Goal: Task Accomplishment & Management: Manage account settings

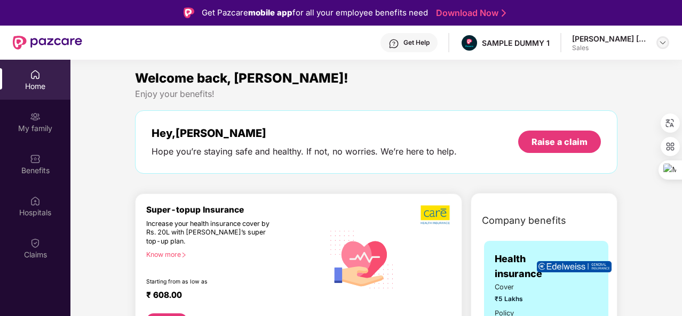
click at [663, 45] on img at bounding box center [662, 42] width 9 height 9
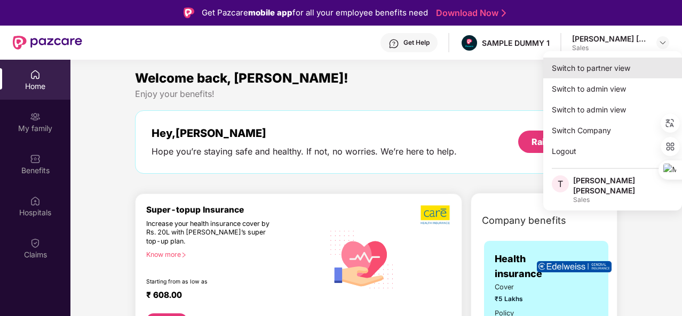
click at [594, 71] on div "Switch to partner view" at bounding box center [612, 68] width 139 height 21
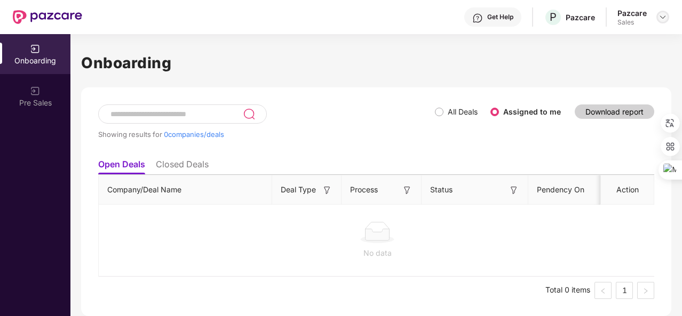
click at [660, 13] on img at bounding box center [662, 17] width 9 height 9
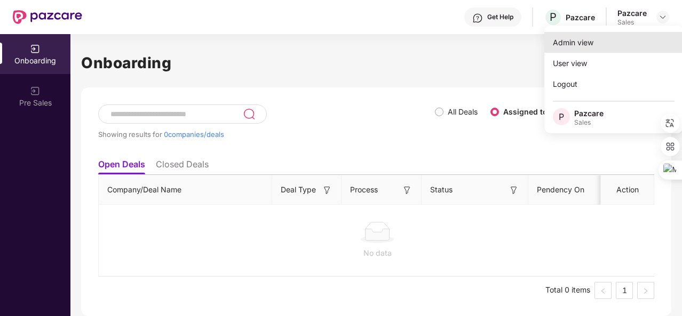
click at [623, 49] on div "Admin view" at bounding box center [613, 42] width 139 height 21
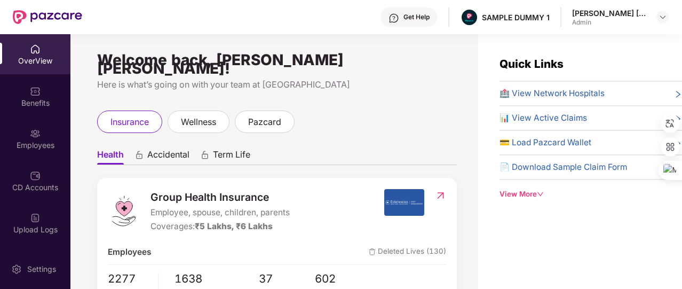
click at [528, 193] on div "View More" at bounding box center [590, 193] width 182 height 11
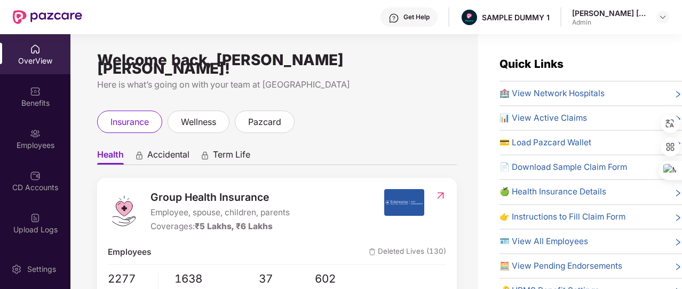
scroll to position [45, 0]
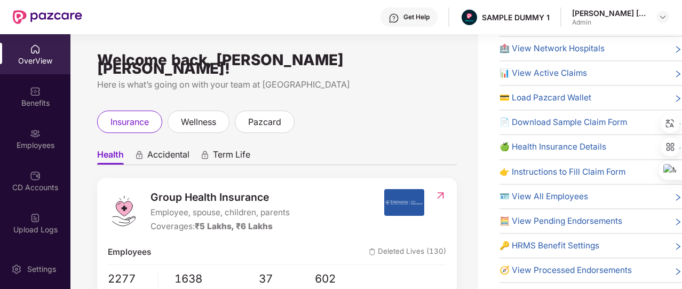
click at [532, 239] on span "🔑 HRMS Benefit Settings" at bounding box center [549, 245] width 100 height 13
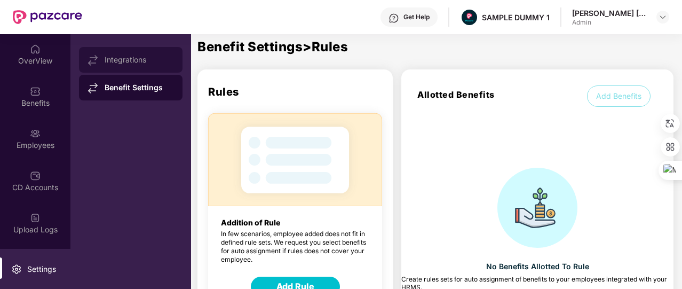
click at [151, 55] on div "Integrations" at bounding box center [139, 59] width 69 height 9
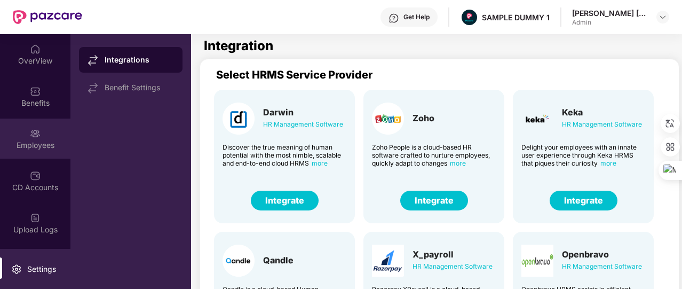
click at [47, 137] on div "Employees" at bounding box center [35, 138] width 70 height 40
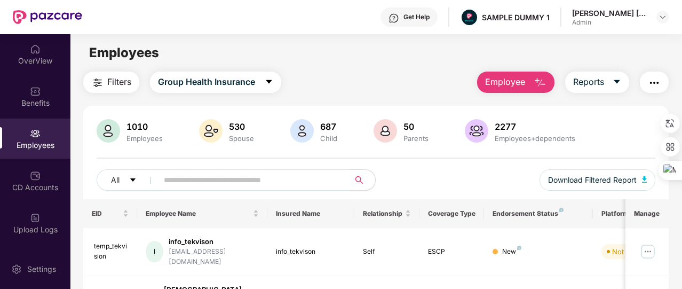
click at [534, 74] on button "Employee" at bounding box center [515, 81] width 77 height 21
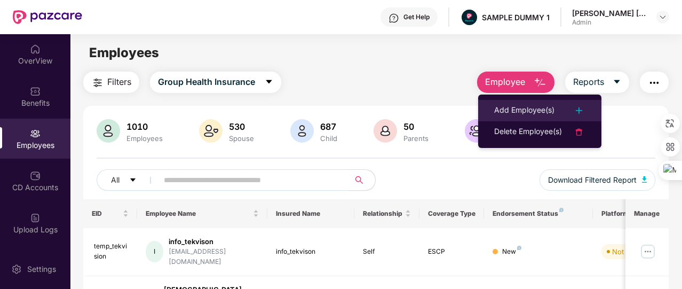
click at [538, 105] on div "Add Employee(s)" at bounding box center [524, 110] width 60 height 13
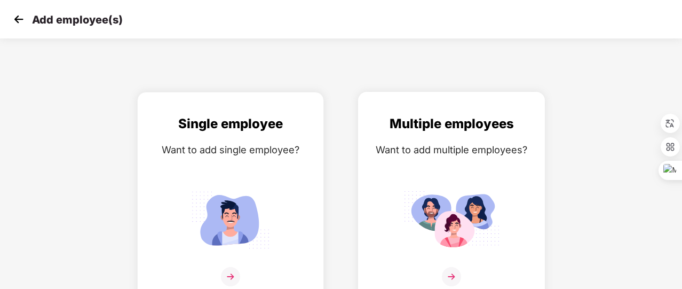
click at [461, 152] on div "Want to add multiple employees?" at bounding box center [451, 149] width 164 height 15
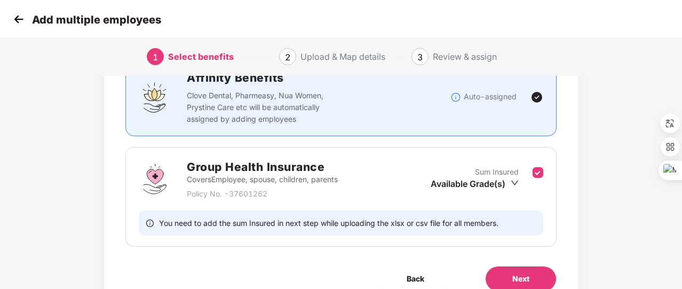
scroll to position [93, 0]
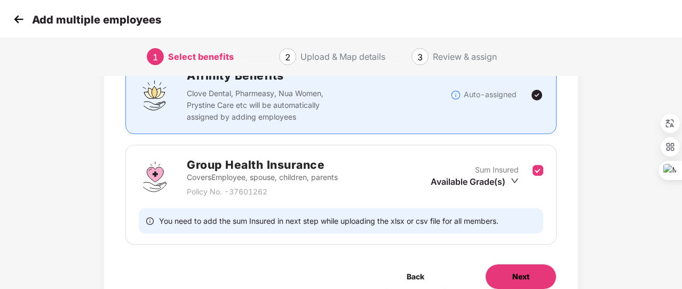
click at [509, 271] on button "Next" at bounding box center [520, 276] width 71 height 26
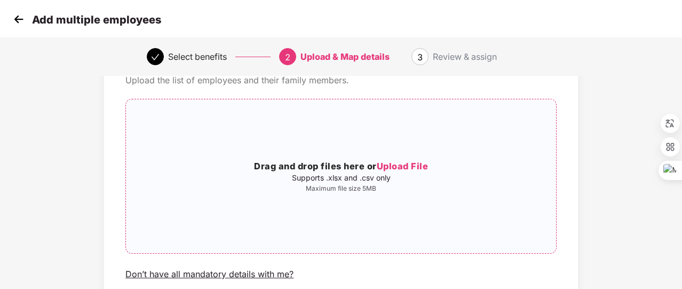
scroll to position [55, 0]
click at [21, 20] on img at bounding box center [19, 19] width 16 height 16
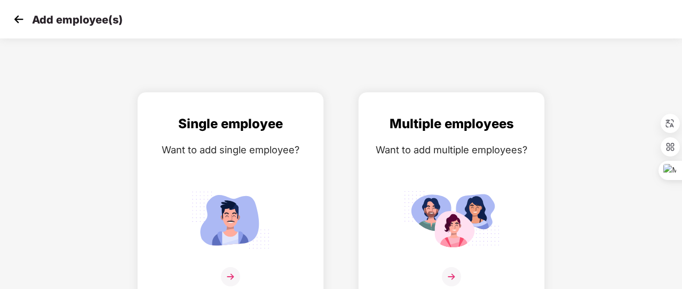
click at [21, 20] on img at bounding box center [19, 19] width 16 height 16
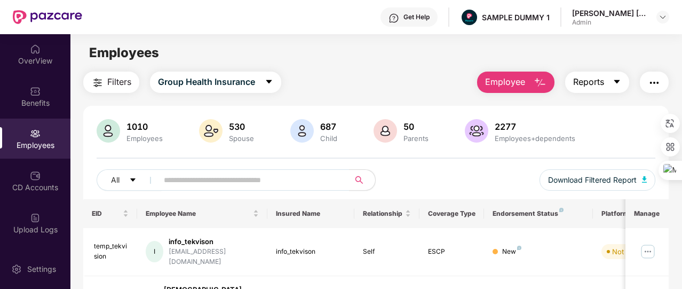
click at [597, 78] on span "Reports" at bounding box center [588, 81] width 31 height 13
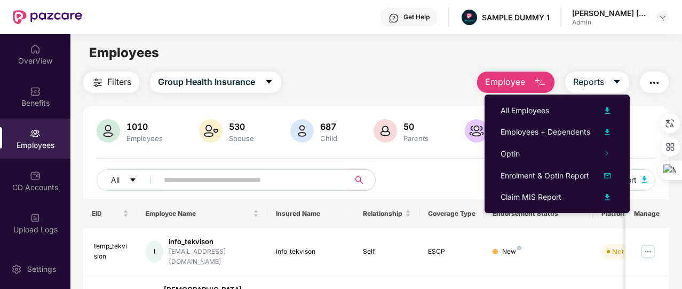
click at [647, 80] on button "button" at bounding box center [653, 81] width 29 height 21
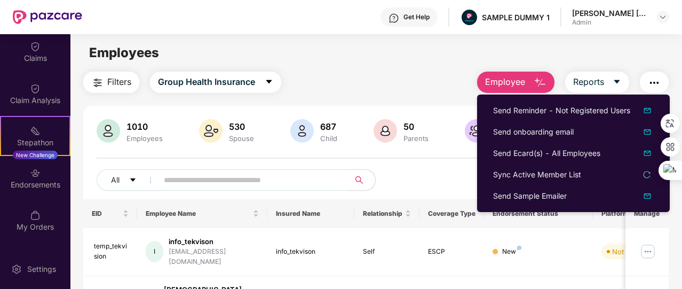
scroll to position [214, 0]
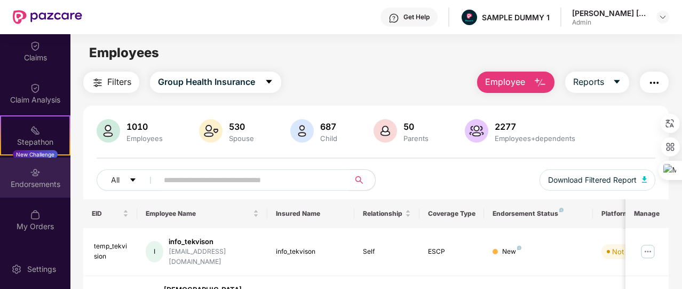
click at [45, 184] on div "Endorsements" at bounding box center [35, 184] width 70 height 11
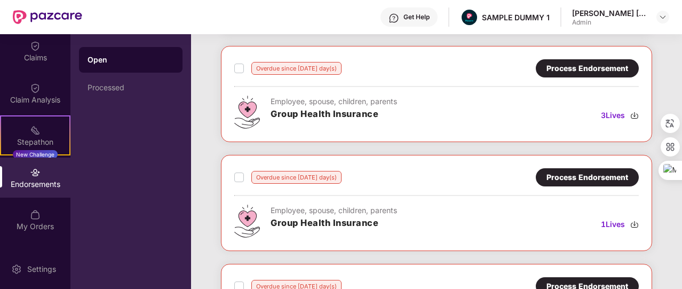
scroll to position [228, 0]
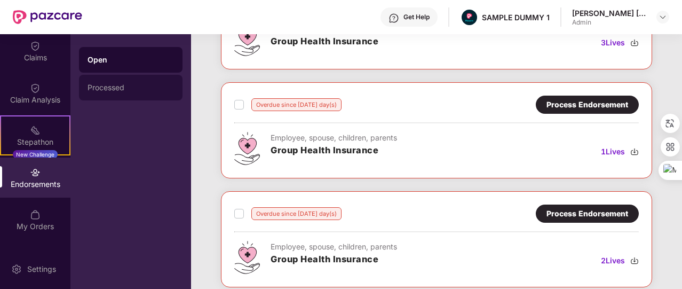
click at [153, 93] on div "Processed" at bounding box center [130, 88] width 103 height 26
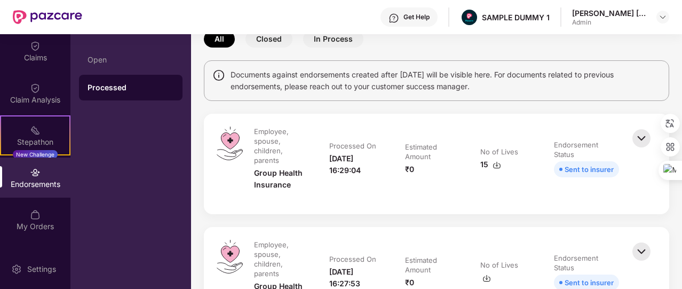
scroll to position [0, 0]
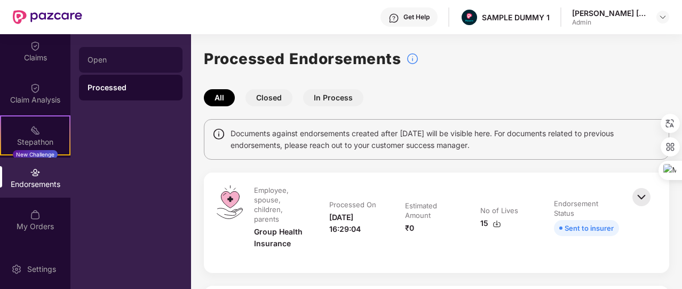
click at [109, 53] on div "Open" at bounding box center [130, 60] width 103 height 26
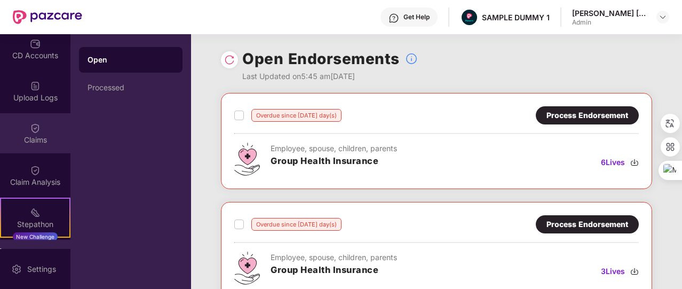
scroll to position [74, 0]
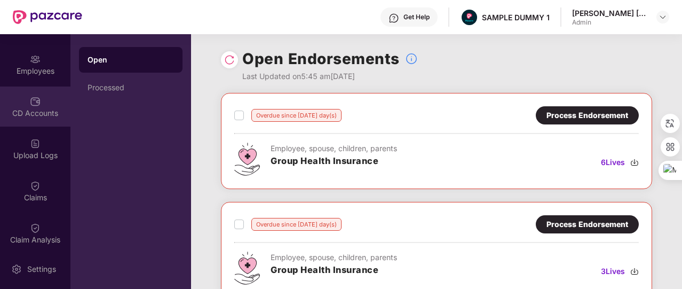
click at [42, 117] on div "CD Accounts" at bounding box center [35, 113] width 70 height 11
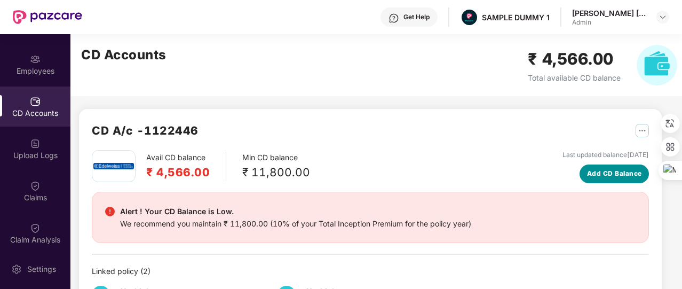
click at [603, 175] on span "Add CD Balance" at bounding box center [614, 174] width 55 height 10
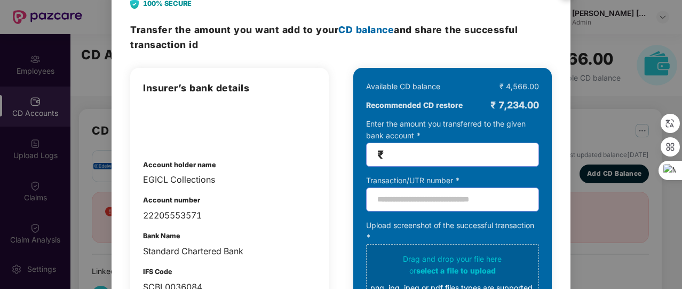
scroll to position [0, 0]
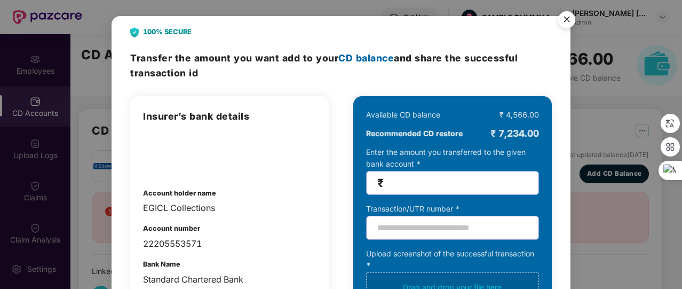
click at [571, 25] on img "Close" at bounding box center [566, 21] width 30 height 30
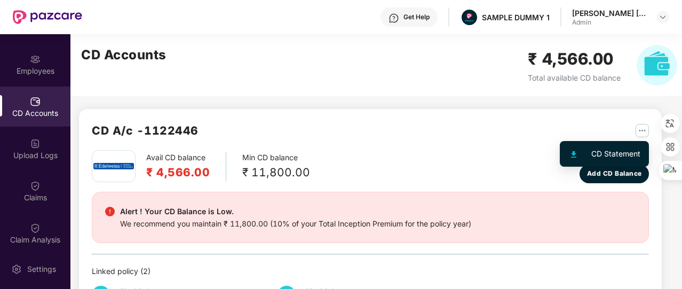
click at [640, 137] on img "button" at bounding box center [641, 130] width 13 height 13
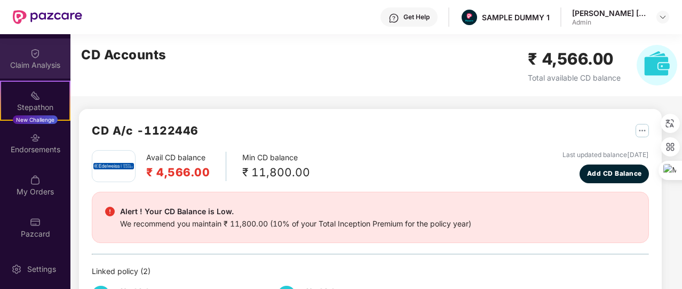
scroll to position [52, 0]
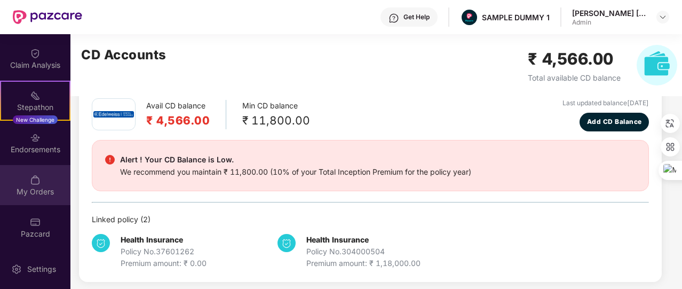
click at [41, 174] on div "My Orders" at bounding box center [35, 185] width 70 height 40
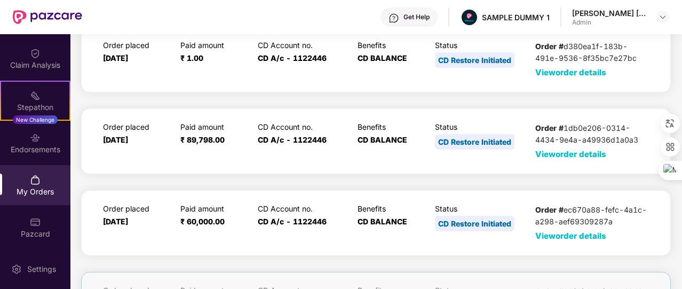
scroll to position [0, 0]
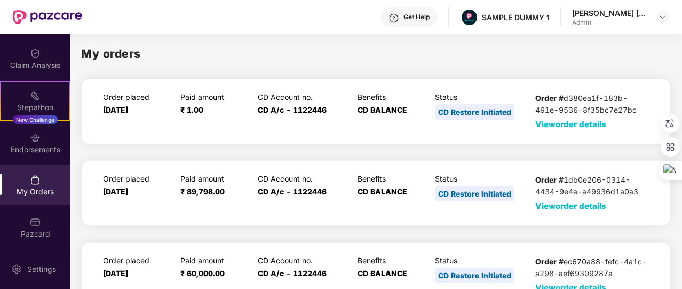
click at [587, 125] on span "View order details" at bounding box center [570, 124] width 71 height 10
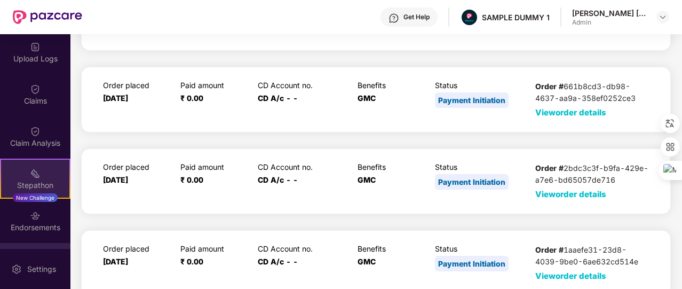
scroll to position [170, 0]
click at [45, 100] on div "Claims" at bounding box center [35, 102] width 70 height 11
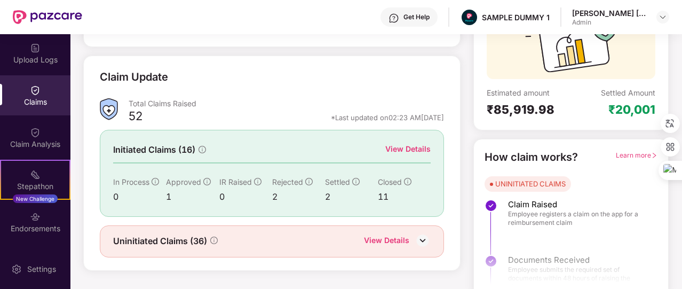
scroll to position [124, 0]
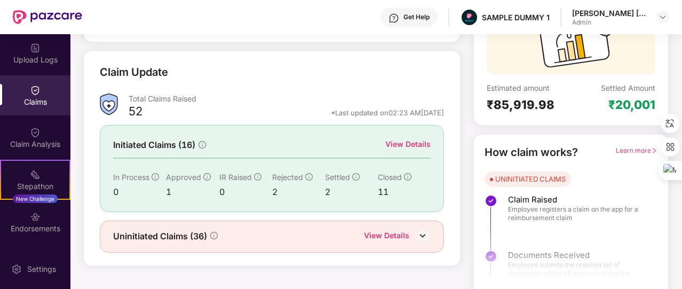
click at [399, 143] on div "View Details" at bounding box center [407, 144] width 45 height 12
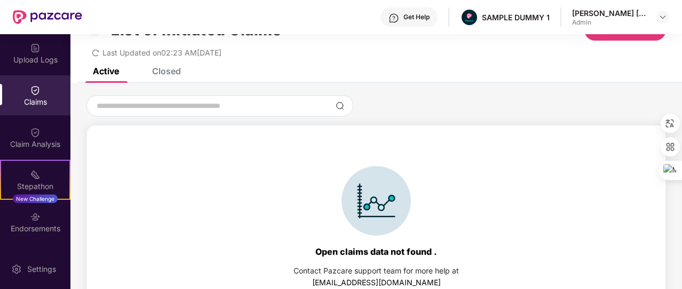
scroll to position [9, 0]
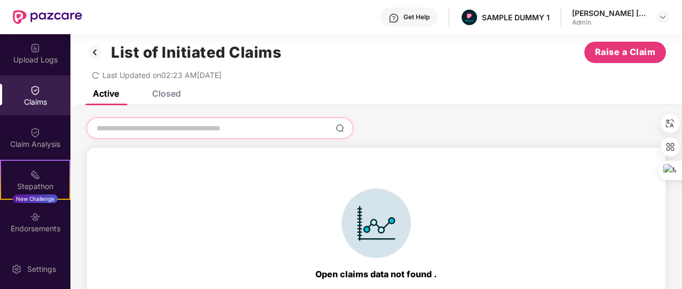
click at [225, 133] on input at bounding box center [213, 128] width 236 height 11
click at [172, 100] on div "Closed" at bounding box center [158, 93] width 45 height 23
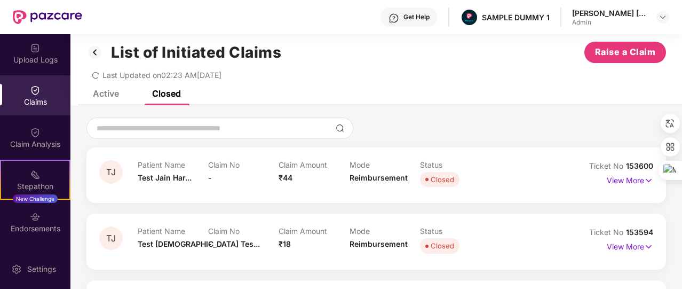
click at [97, 55] on img at bounding box center [94, 52] width 17 height 18
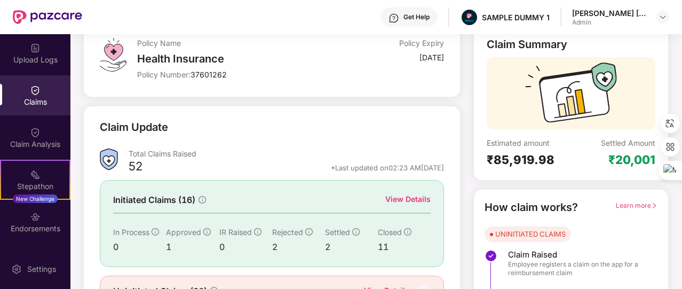
scroll to position [128, 0]
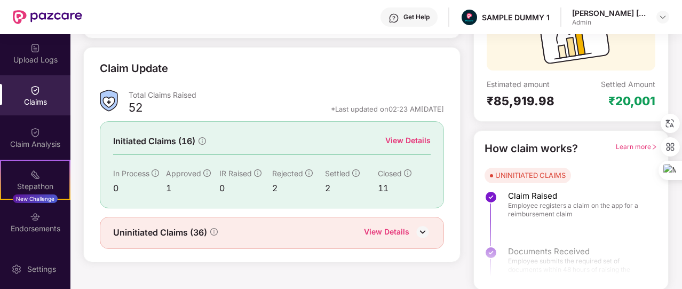
click at [396, 230] on div "View Details" at bounding box center [386, 233] width 45 height 14
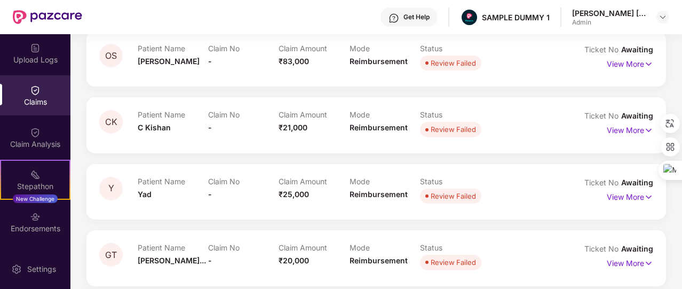
scroll to position [0, 0]
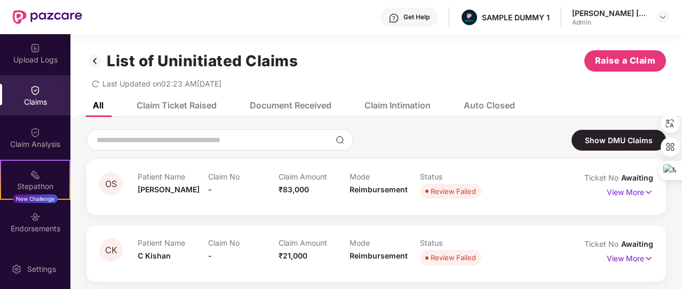
click at [275, 104] on div "Document Received" at bounding box center [291, 105] width 82 height 11
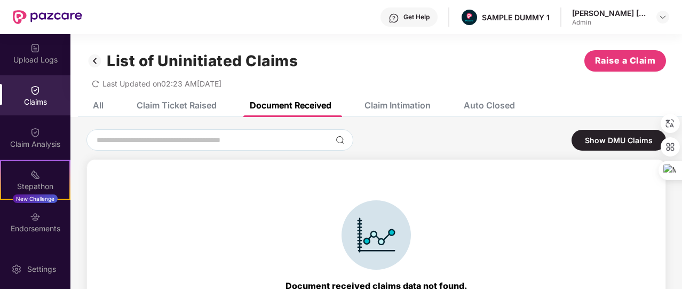
click at [405, 108] on div "Claim Intimation" at bounding box center [397, 105] width 66 height 11
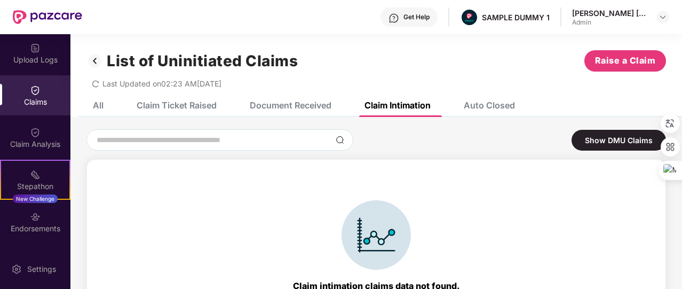
click at [476, 109] on div "Auto Closed" at bounding box center [488, 105] width 51 height 11
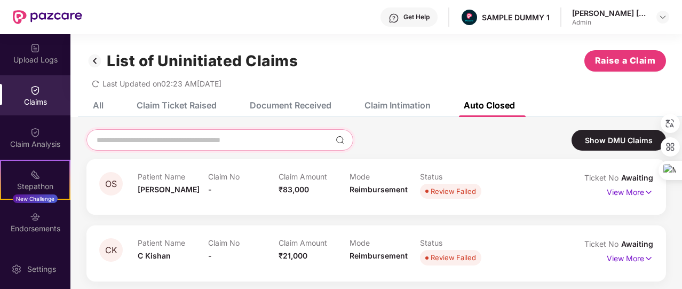
click at [253, 138] on input at bounding box center [213, 139] width 236 height 11
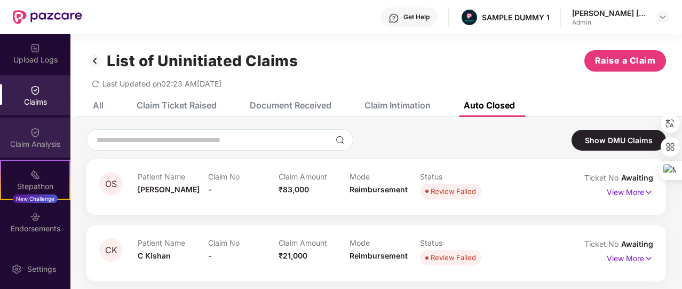
click at [33, 122] on div "Claim Analysis" at bounding box center [35, 137] width 70 height 40
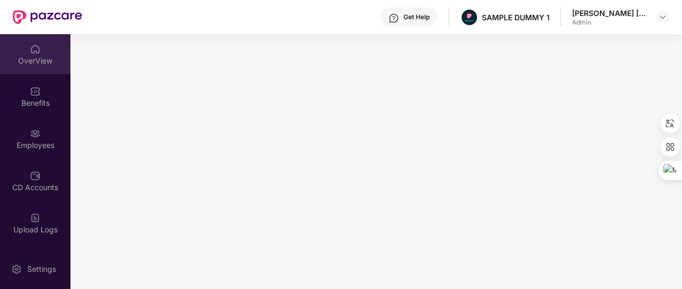
click at [41, 53] on div "OverView" at bounding box center [35, 54] width 70 height 40
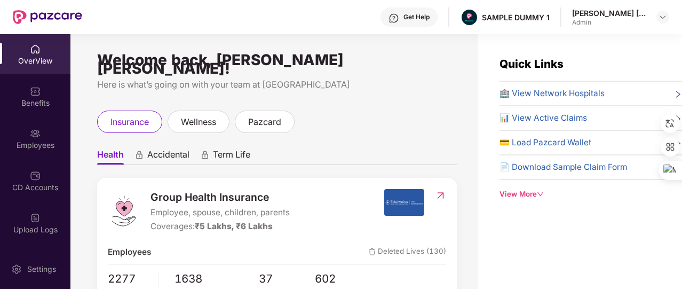
click at [523, 190] on div "View More" at bounding box center [590, 193] width 182 height 11
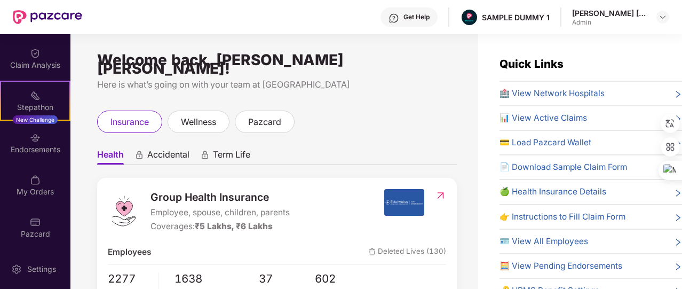
scroll to position [45, 0]
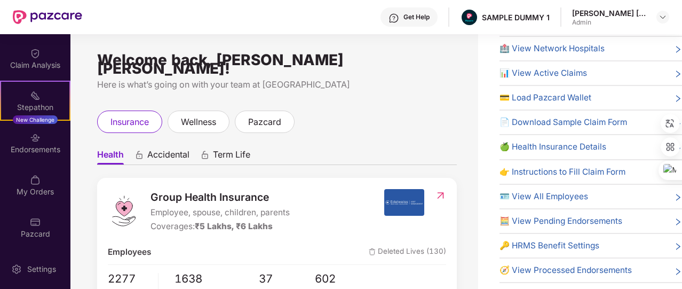
click at [545, 243] on span "🔑 HRMS Benefit Settings" at bounding box center [549, 245] width 100 height 13
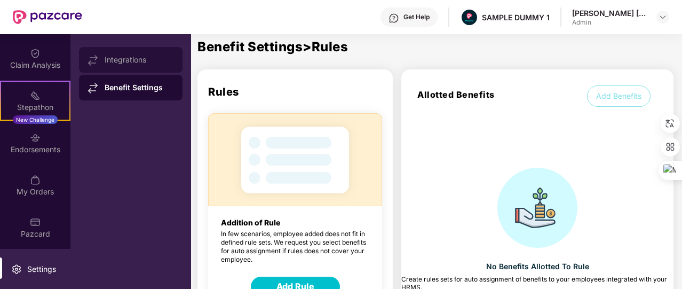
click at [162, 68] on div "Integrations" at bounding box center [130, 60] width 103 height 26
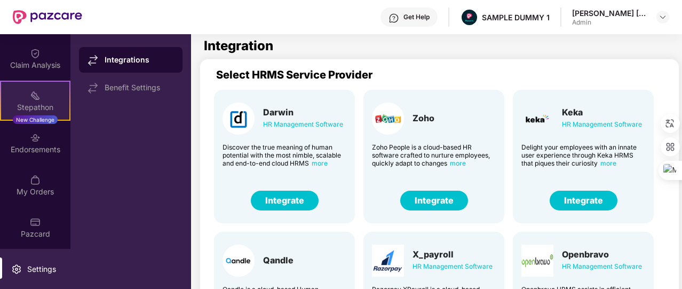
scroll to position [0, 0]
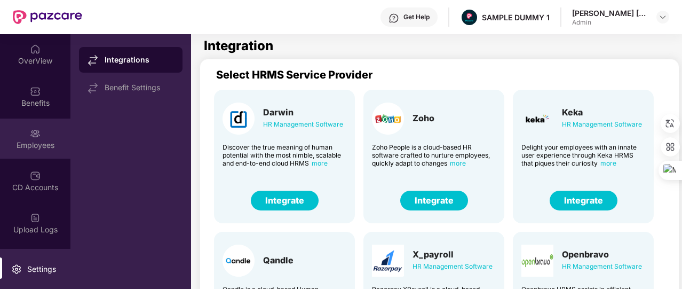
click at [51, 138] on div "Employees" at bounding box center [35, 138] width 70 height 40
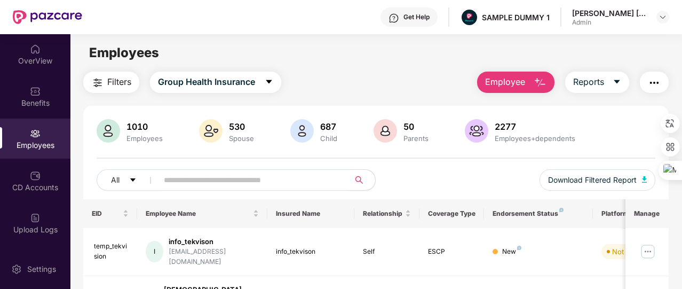
click at [505, 82] on span "Employee" at bounding box center [505, 81] width 40 height 13
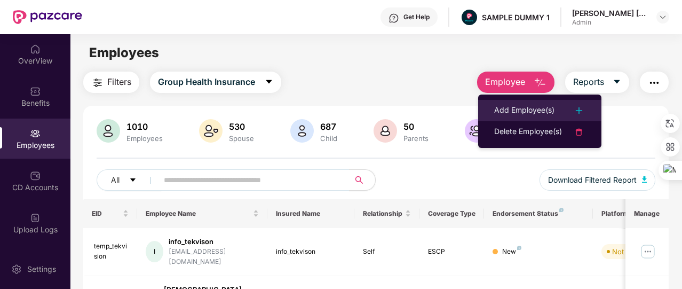
click at [506, 105] on div "Add Employee(s)" at bounding box center [524, 110] width 60 height 13
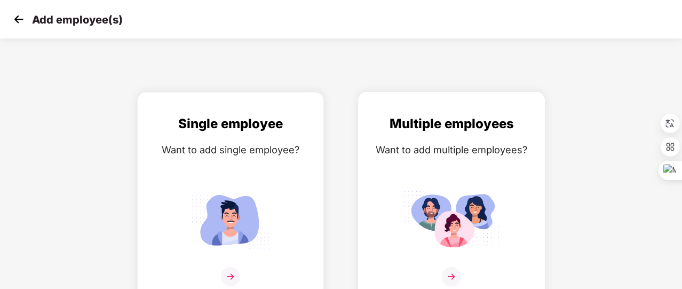
click at [424, 167] on div "Multiple employees Want to add multiple employees?" at bounding box center [451, 207] width 164 height 186
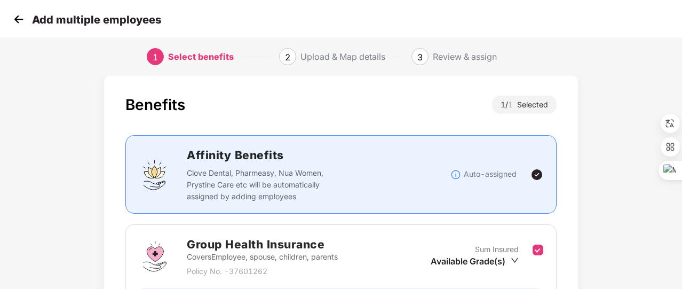
scroll to position [140, 0]
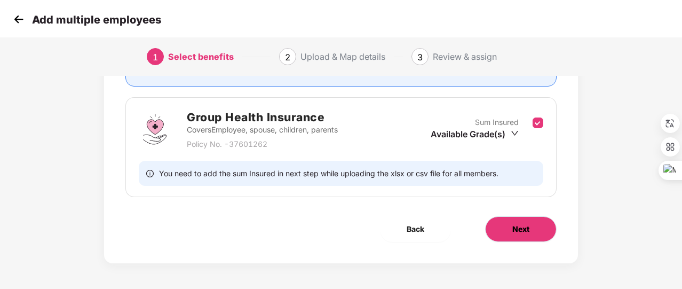
click at [491, 229] on button "Next" at bounding box center [520, 229] width 71 height 26
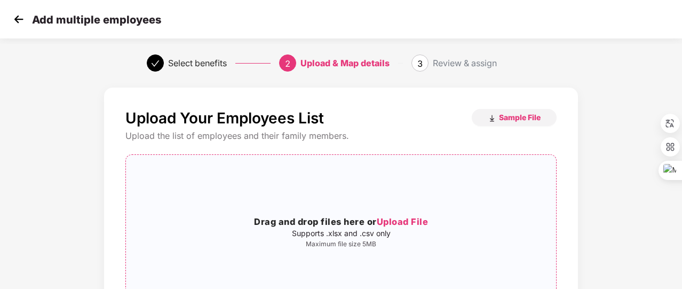
click at [365, 229] on p "Supports .xlsx and .csv only" at bounding box center [341, 233] width 430 height 9
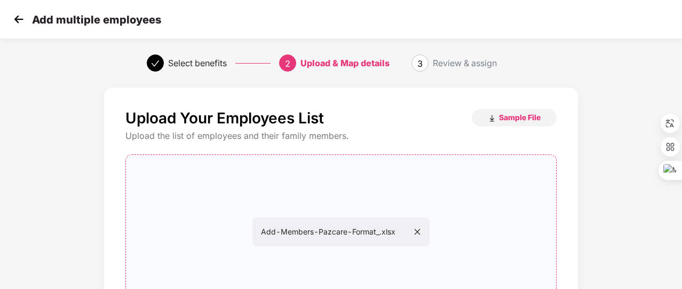
click at [343, 233] on span "Add-Members-Pazcare-Format_.xlsx" at bounding box center [341, 231] width 160 height 9
click at [14, 22] on img at bounding box center [19, 19] width 16 height 16
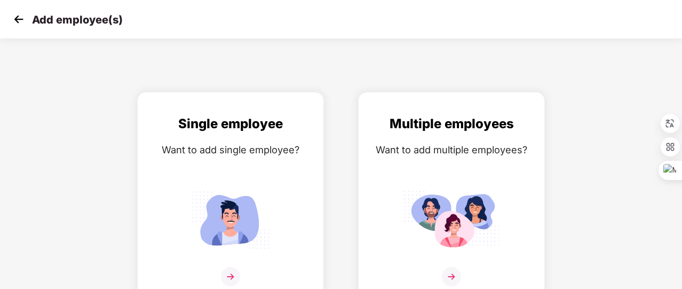
click at [26, 21] on img at bounding box center [19, 19] width 16 height 16
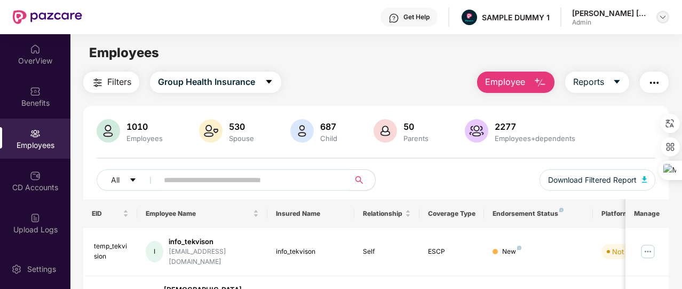
click at [661, 18] on img at bounding box center [662, 17] width 9 height 9
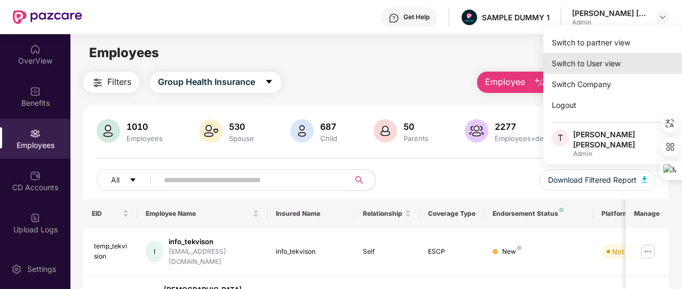
click at [640, 58] on div "Switch to User view" at bounding box center [612, 63] width 139 height 21
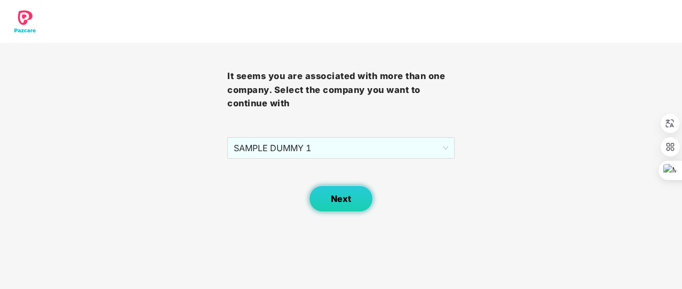
click at [342, 197] on span "Next" at bounding box center [341, 199] width 20 height 10
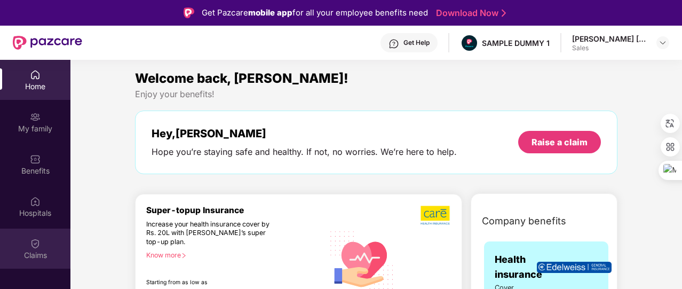
click at [59, 231] on div "Claims" at bounding box center [35, 248] width 70 height 40
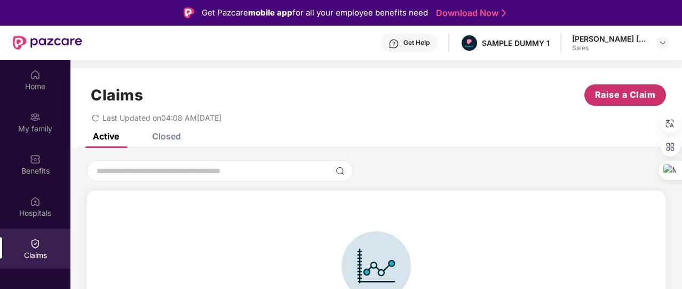
click at [593, 89] on button "Raise a Claim" at bounding box center [625, 94] width 82 height 21
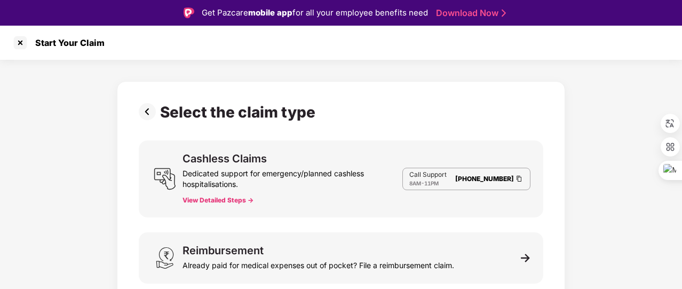
scroll to position [11, 0]
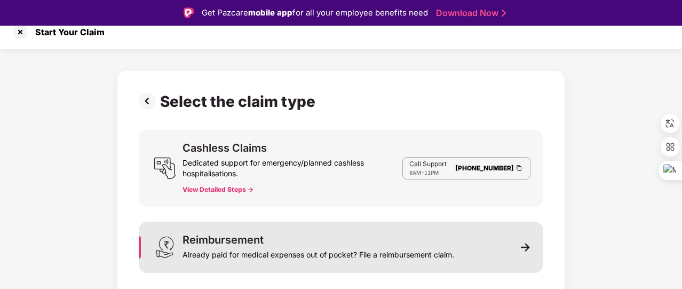
click at [415, 234] on div "Reimbursement Already paid for medical expenses out of pocket? File a reimburse…" at bounding box center [317, 247] width 271 height 26
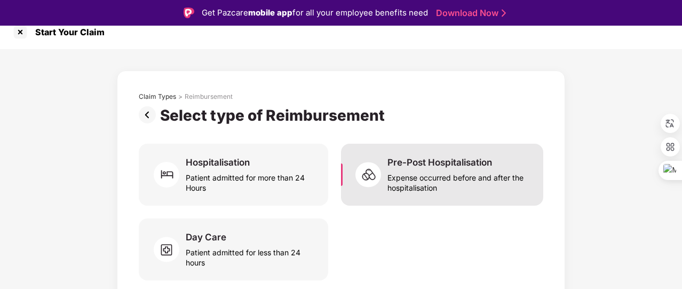
click at [397, 175] on div "Expense occurred before and after the hospitalisation" at bounding box center [458, 180] width 143 height 25
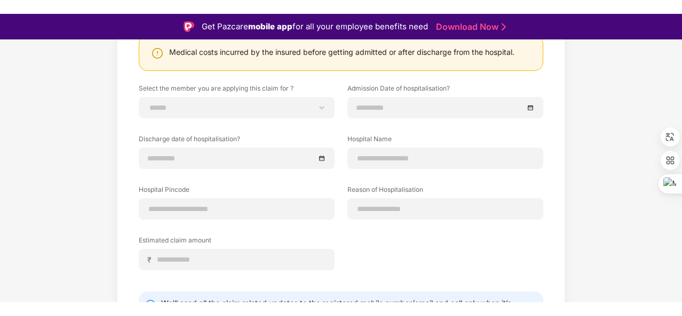
scroll to position [132, 0]
